Goal: Navigation & Orientation: Find specific page/section

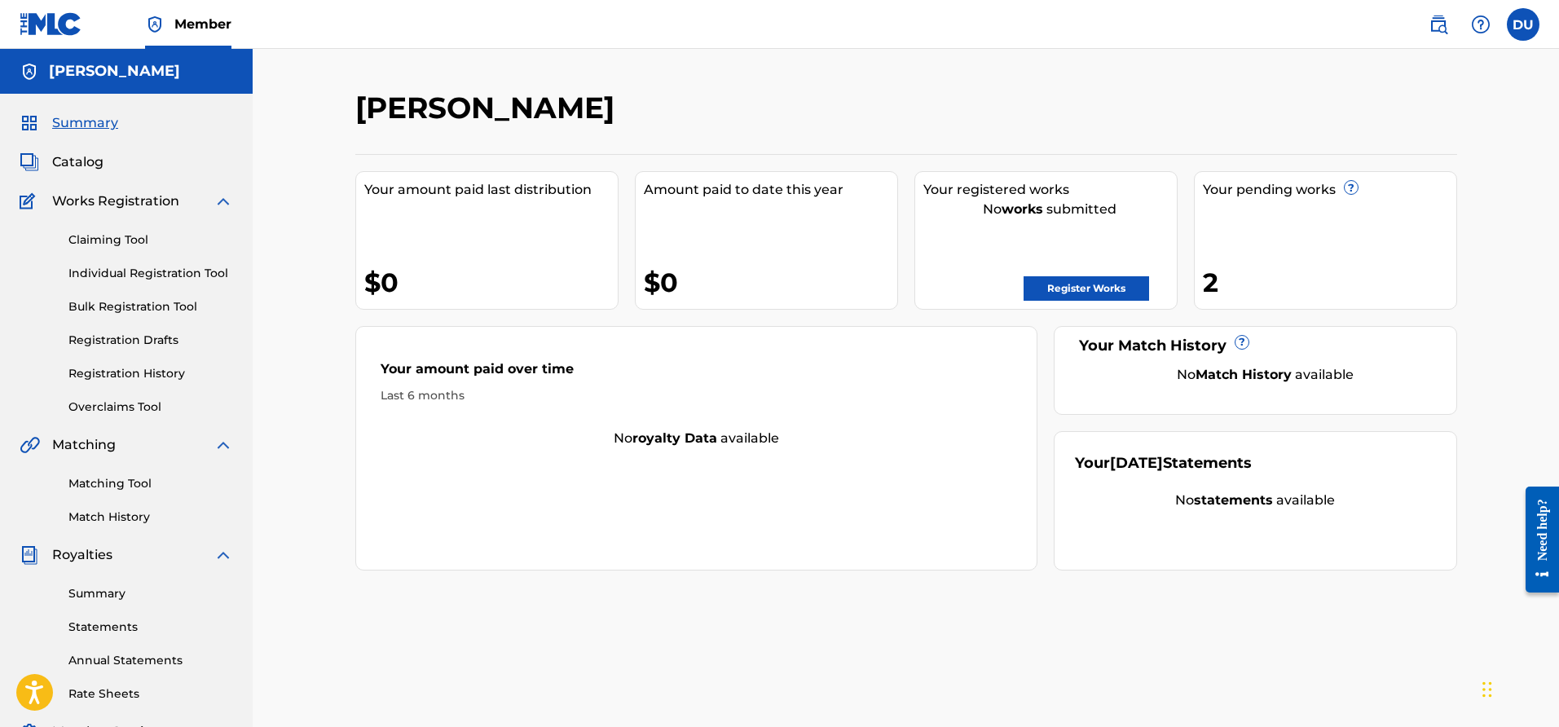
click at [75, 159] on span "Catalog" at bounding box center [77, 162] width 51 height 20
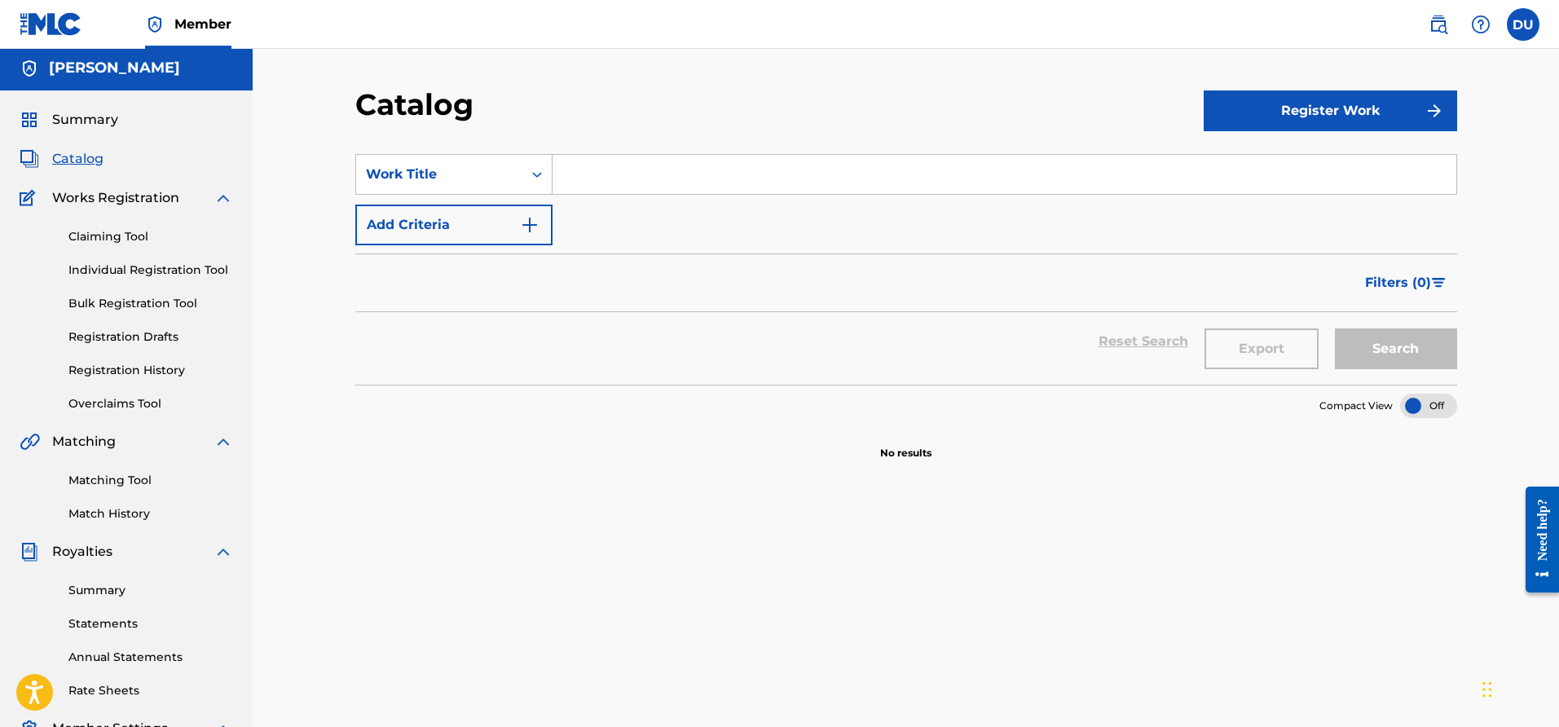
scroll to position [20, 0]
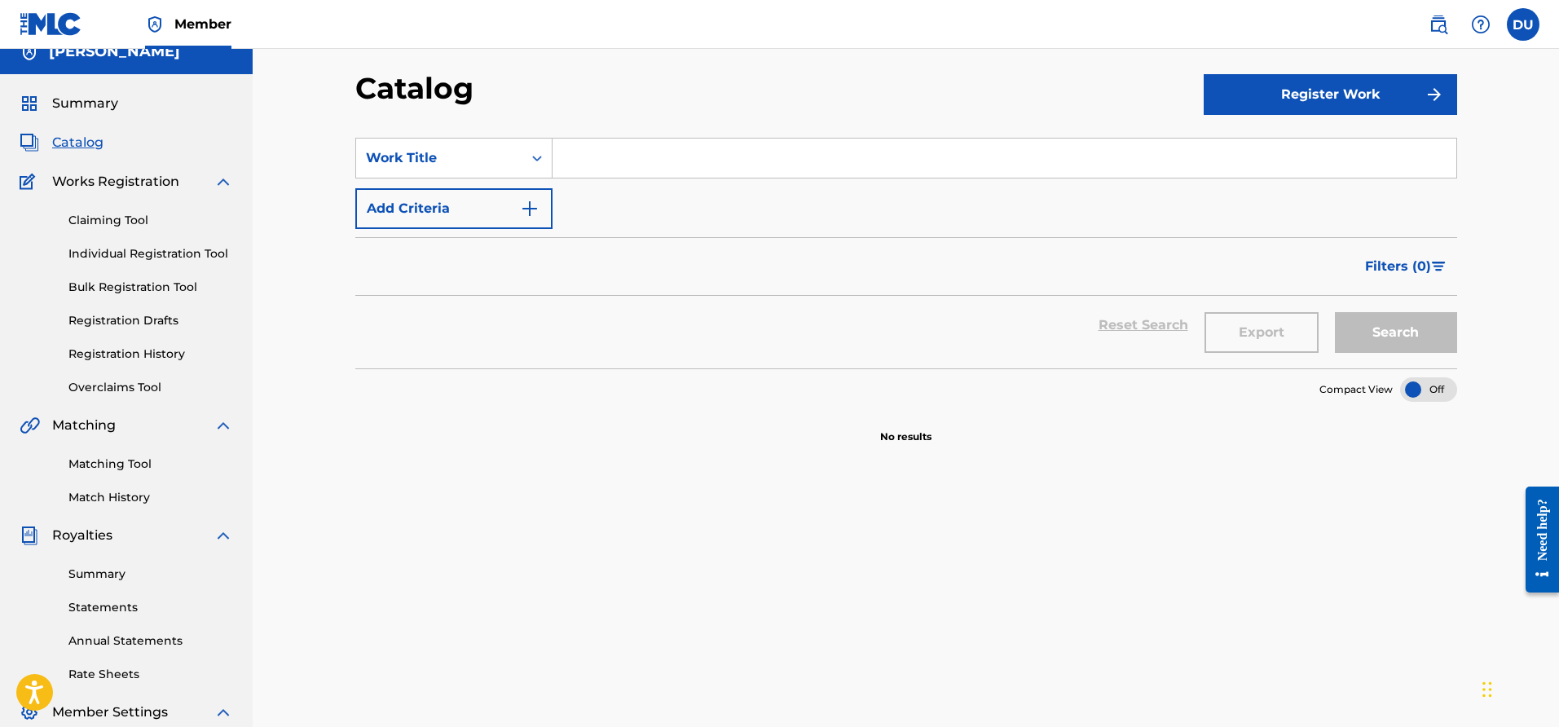
click at [78, 86] on div "Summary Catalog Works Registration Claiming Tool Individual Registration Tool B…" at bounding box center [126, 493] width 253 height 839
click at [75, 116] on div "Summary Catalog Works Registration Claiming Tool Individual Registration Tool B…" at bounding box center [126, 493] width 253 height 839
click at [79, 91] on div "Summary Catalog Works Registration Claiming Tool Individual Registration Tool B…" at bounding box center [126, 493] width 253 height 839
click at [52, 104] on link "Summary" at bounding box center [69, 104] width 99 height 20
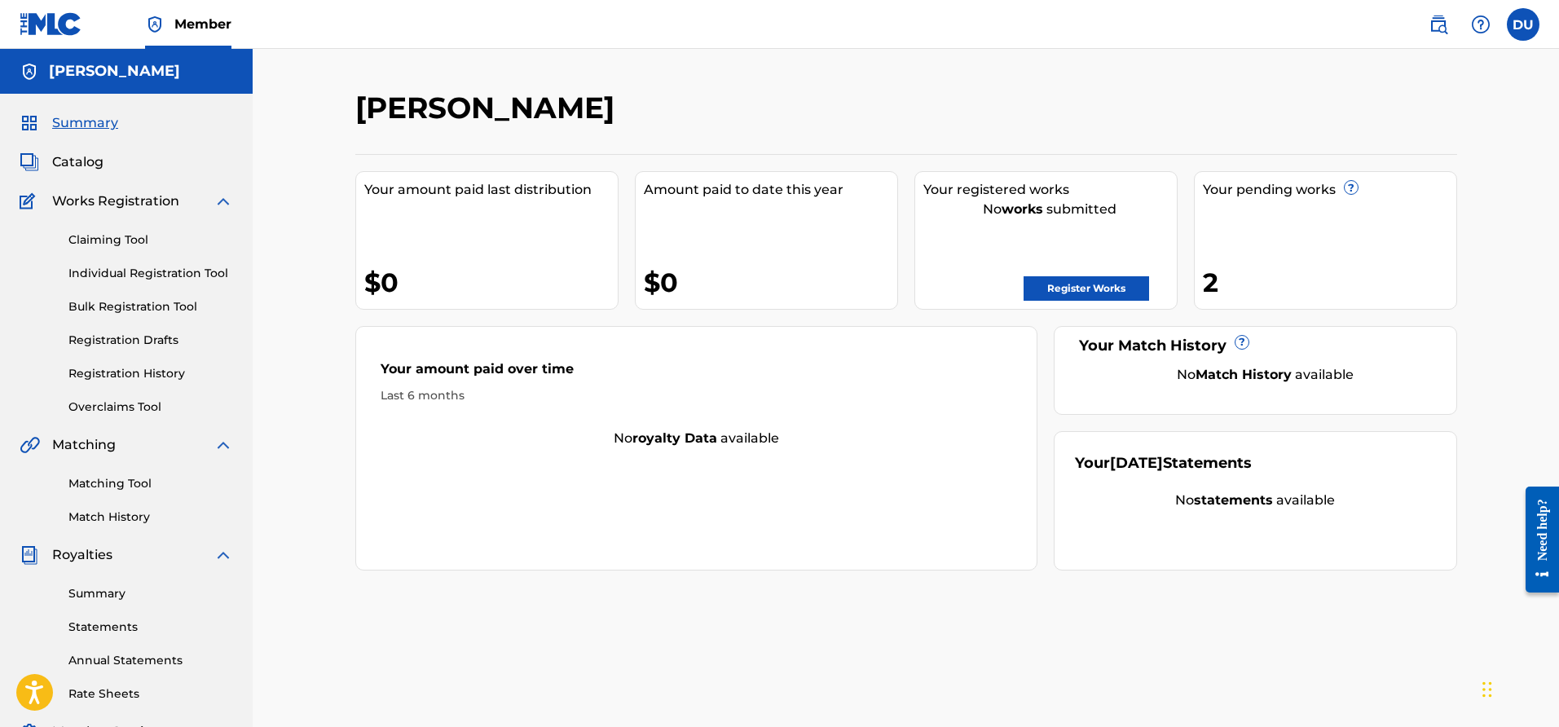
click at [214, 205] on img at bounding box center [224, 202] width 20 height 20
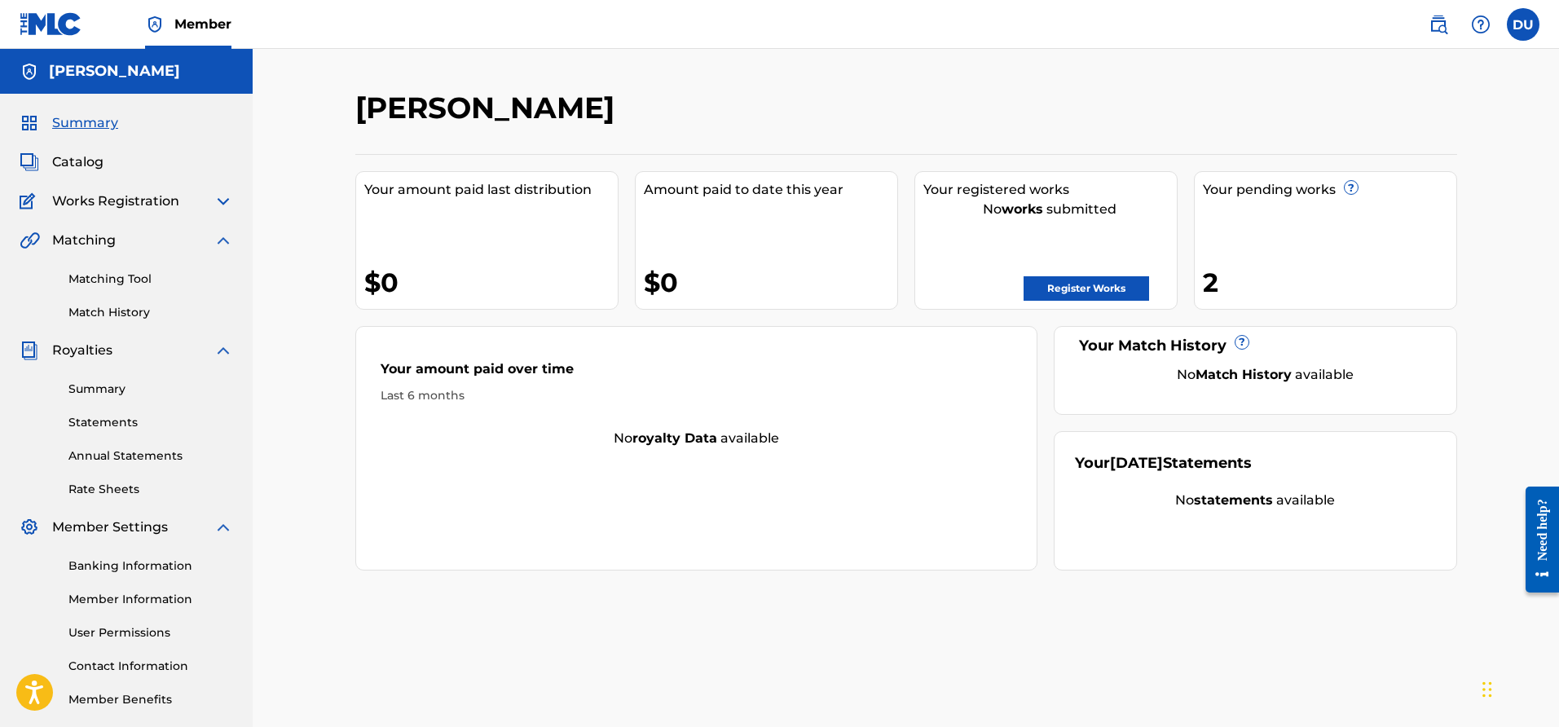
click at [80, 161] on span "Catalog" at bounding box center [77, 162] width 51 height 20
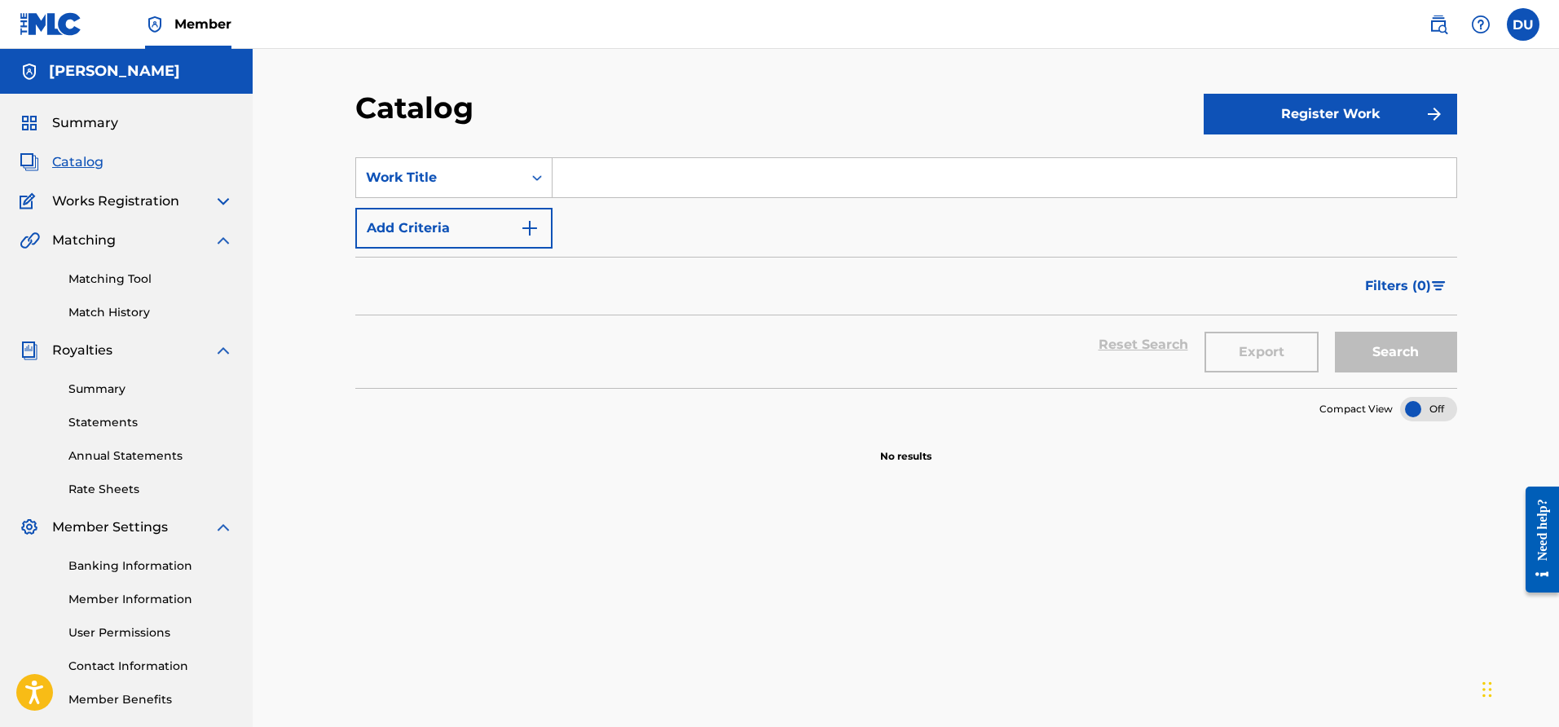
click at [104, 203] on span "Works Registration" at bounding box center [115, 202] width 127 height 20
click at [242, 207] on div "Summary Catalog Works Registration Claiming Tool Individual Registration Tool B…" at bounding box center [126, 411] width 253 height 634
click at [208, 203] on div "Works Registration" at bounding box center [127, 202] width 214 height 20
click at [231, 204] on img at bounding box center [224, 202] width 20 height 20
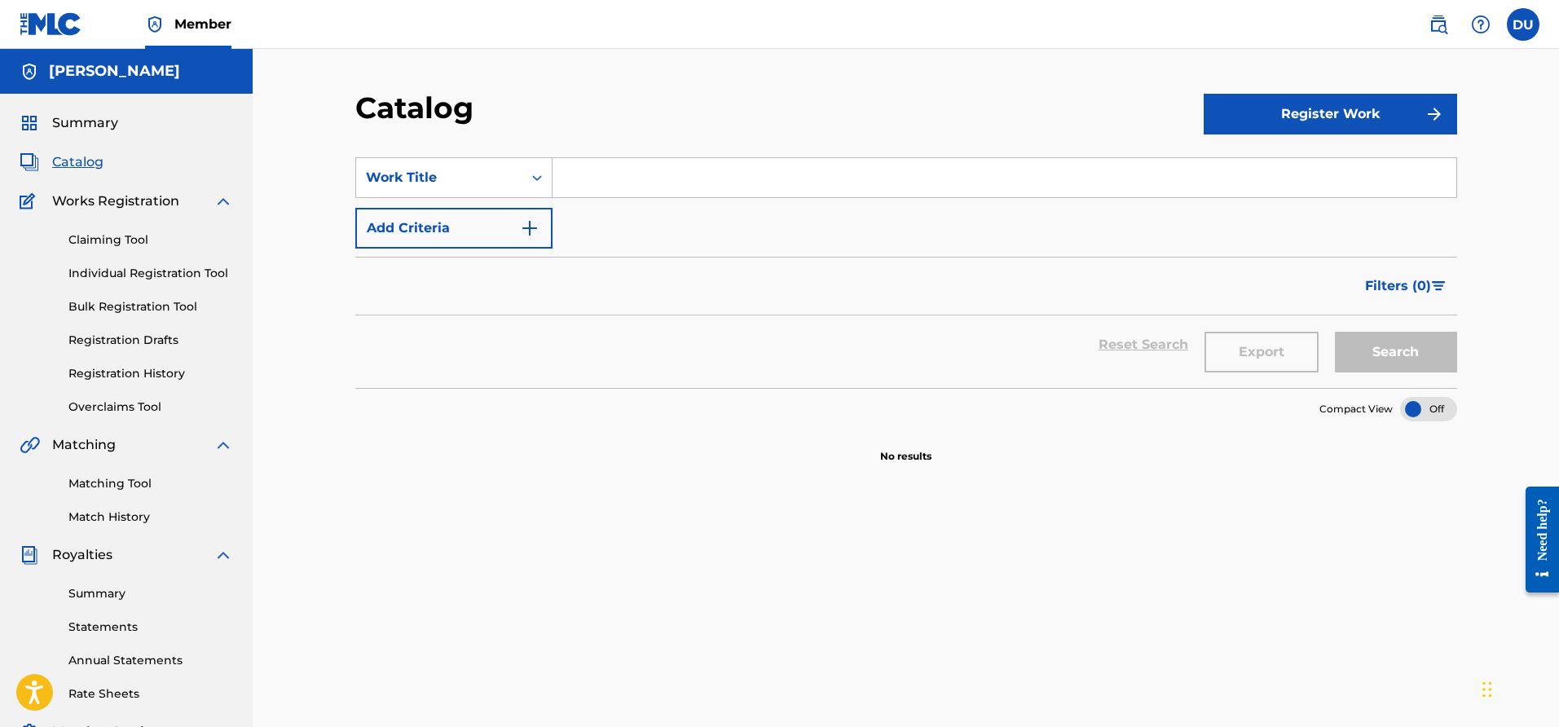
click at [83, 76] on h5 "[PERSON_NAME]" at bounding box center [114, 71] width 131 height 19
click at [72, 24] on img at bounding box center [51, 24] width 63 height 24
